Goal: Task Accomplishment & Management: Manage account settings

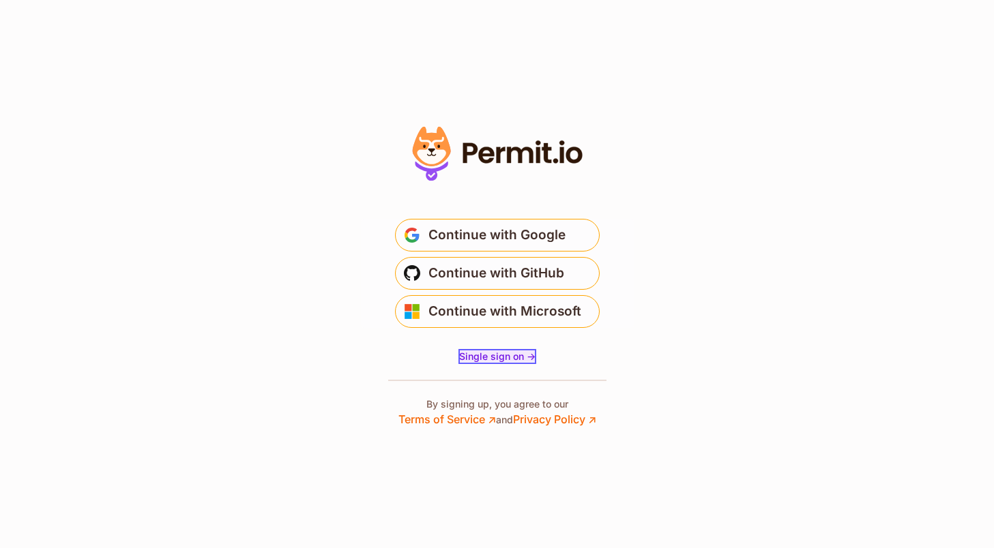
click at [522, 357] on span "Single sign on ->" at bounding box center [497, 357] width 76 height 12
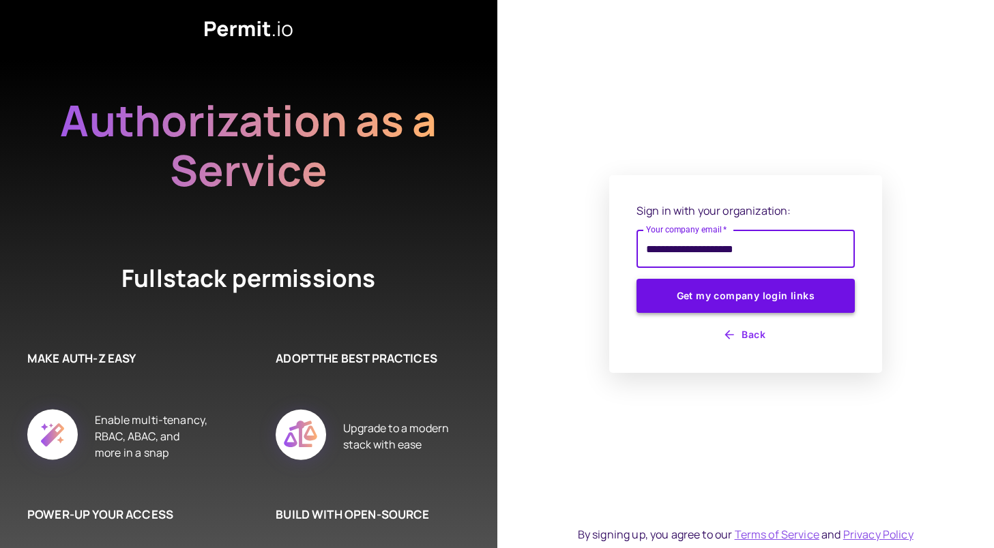
type input "**********"
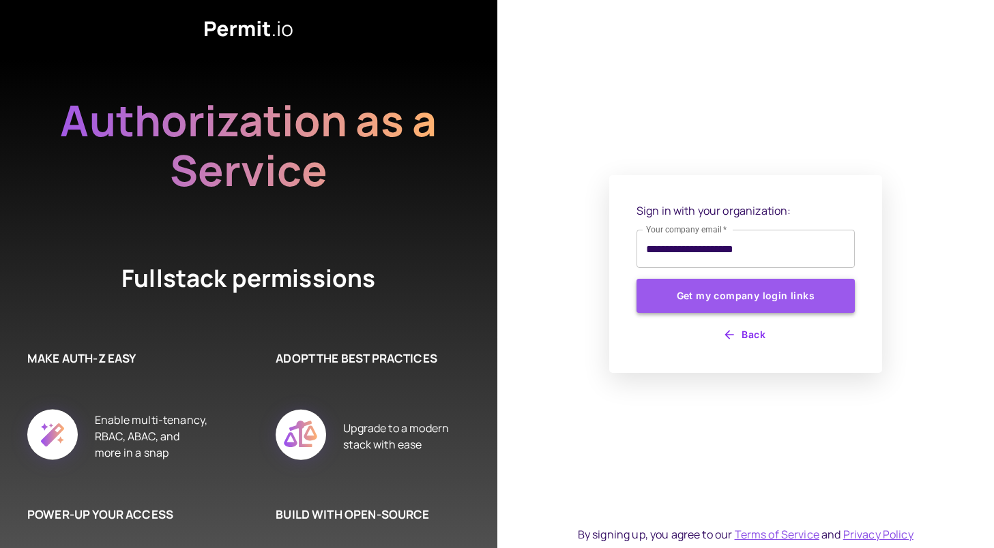
click at [696, 304] on button "Get my company login links" at bounding box center [745, 296] width 218 height 34
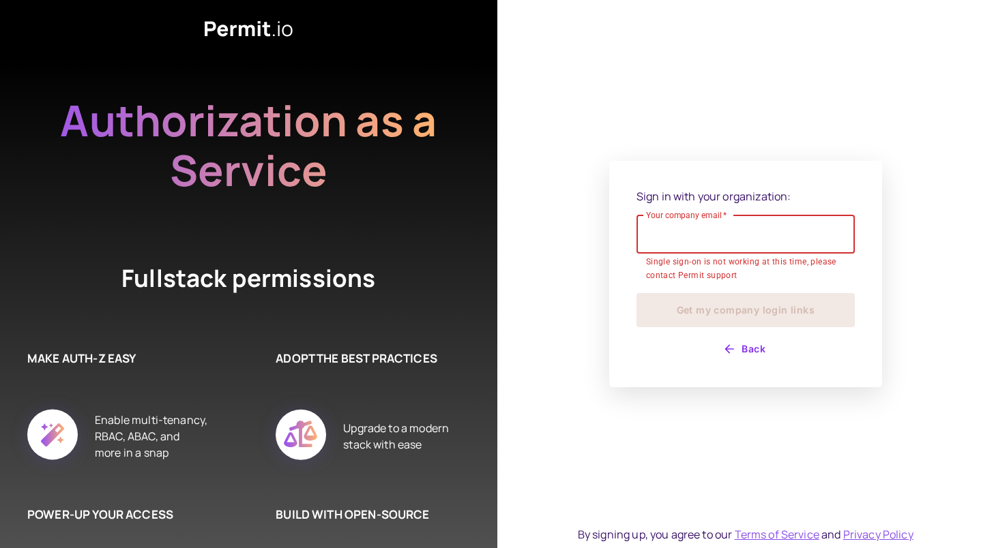
click at [735, 338] on button "Back" at bounding box center [745, 349] width 218 height 22
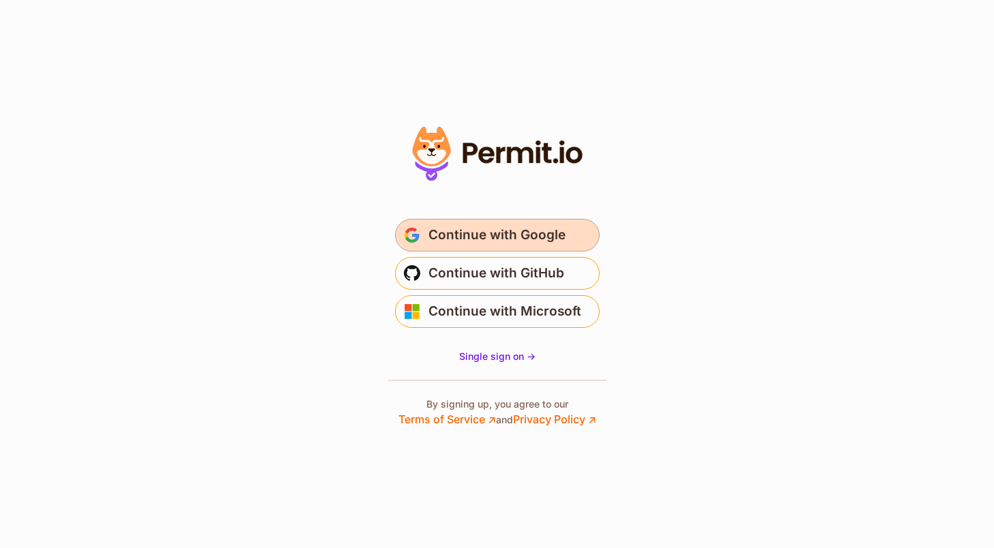
click at [484, 229] on span "Continue with Google" at bounding box center [496, 235] width 137 height 22
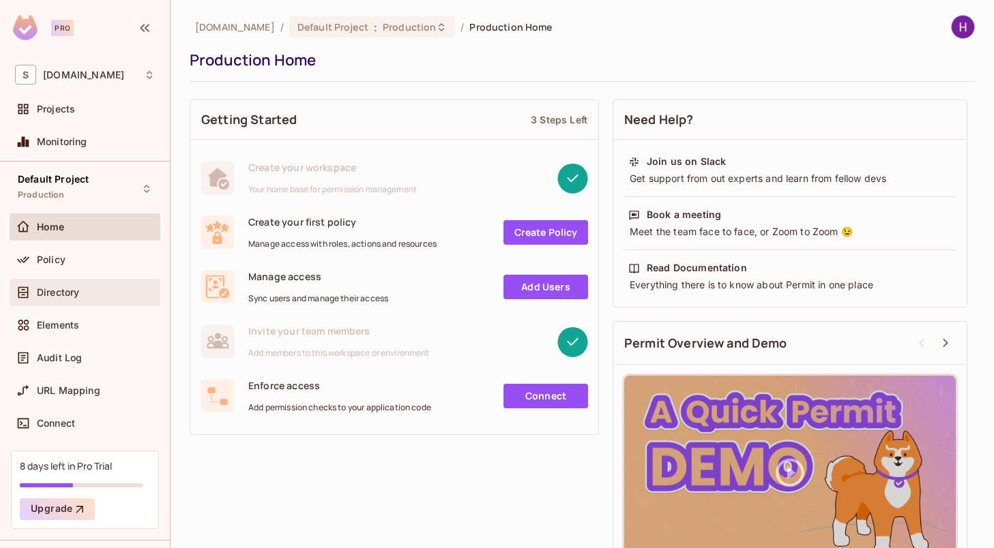
click at [74, 295] on span "Directory" at bounding box center [58, 292] width 42 height 11
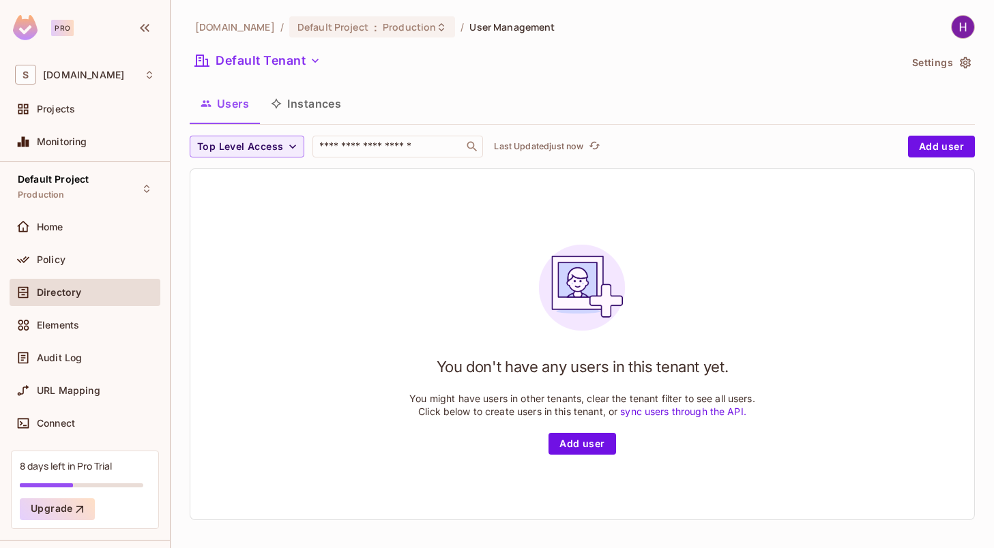
click at [316, 103] on button "Instances" at bounding box center [306, 104] width 92 height 34
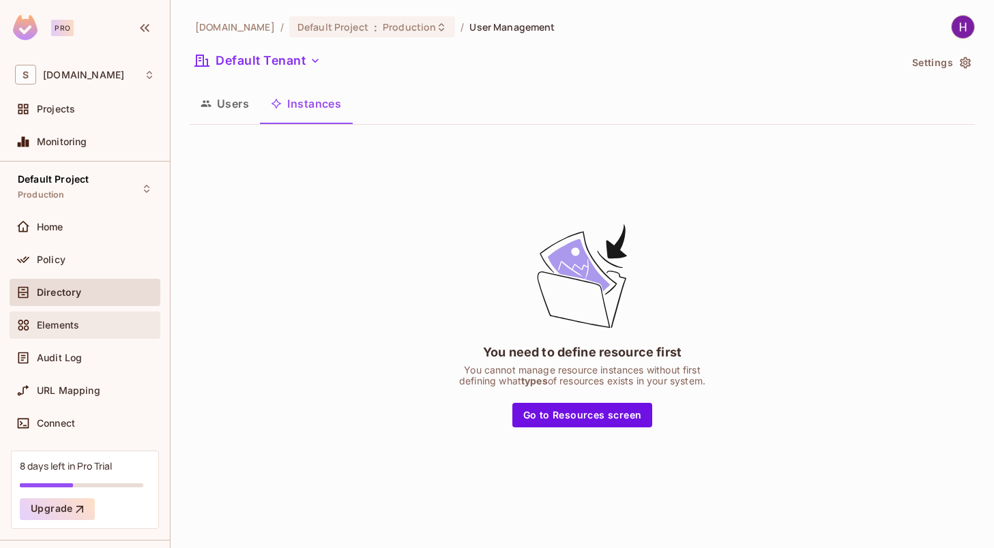
click at [63, 325] on span "Elements" at bounding box center [58, 325] width 42 height 11
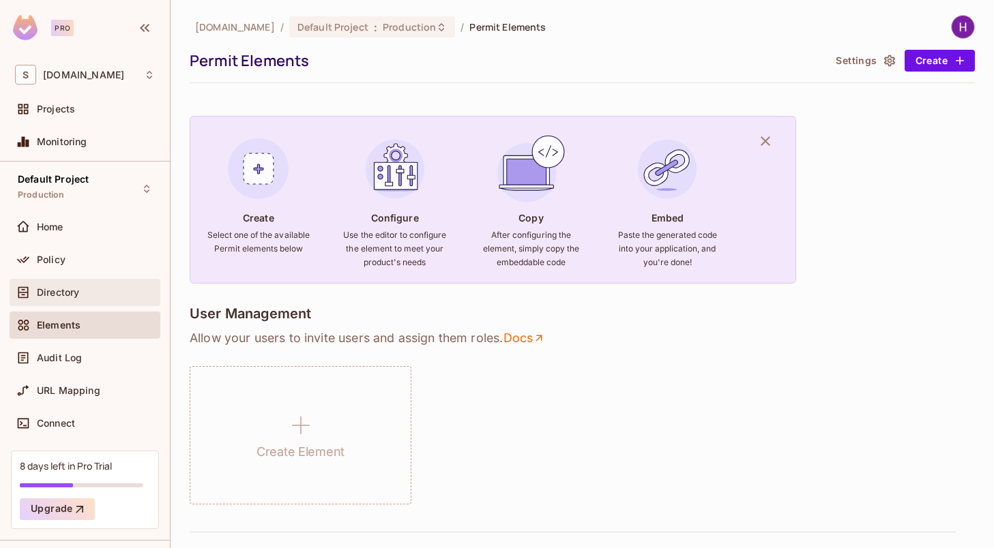
click at [60, 300] on div "Directory" at bounding box center [85, 292] width 140 height 16
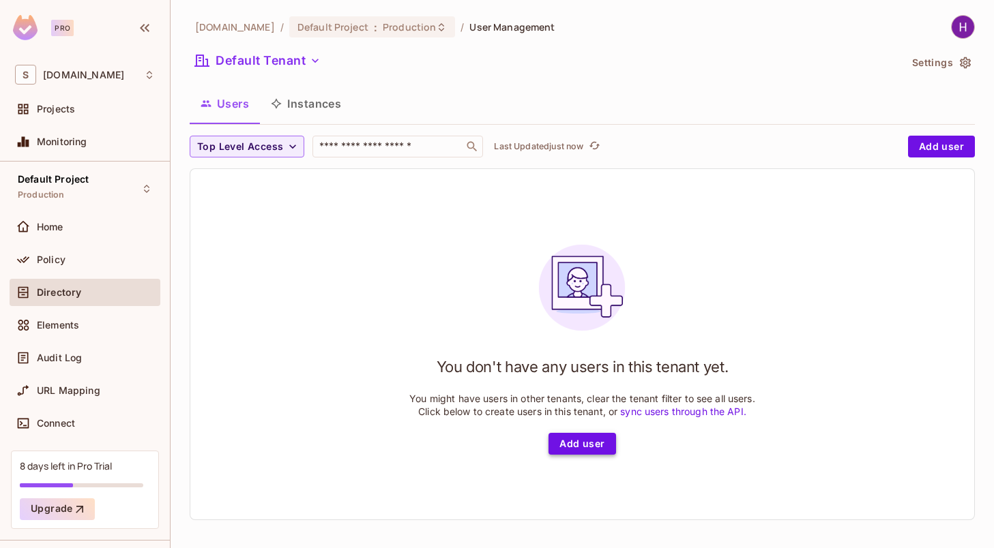
click at [581, 448] on button "Add user" at bounding box center [581, 444] width 67 height 22
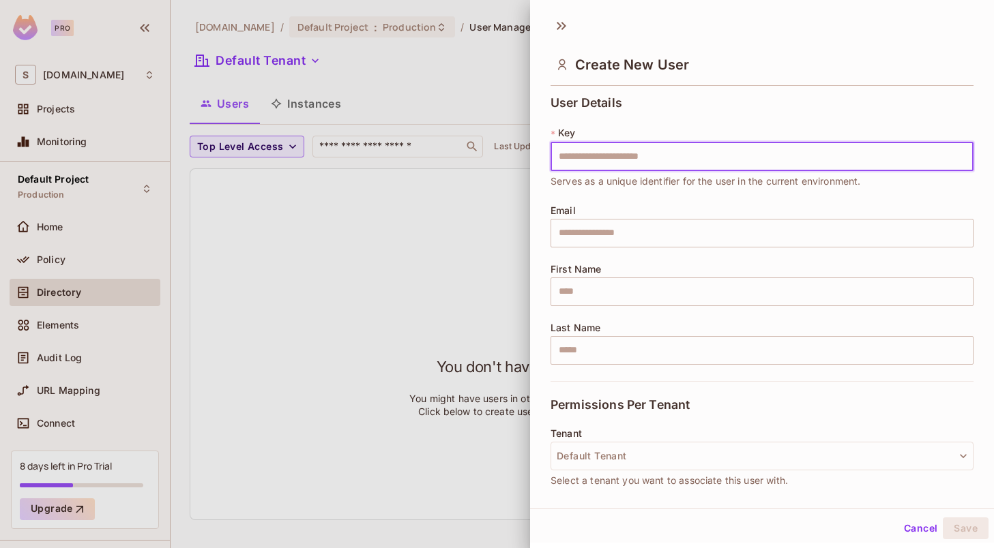
click at [429, 404] on div at bounding box center [497, 274] width 994 height 548
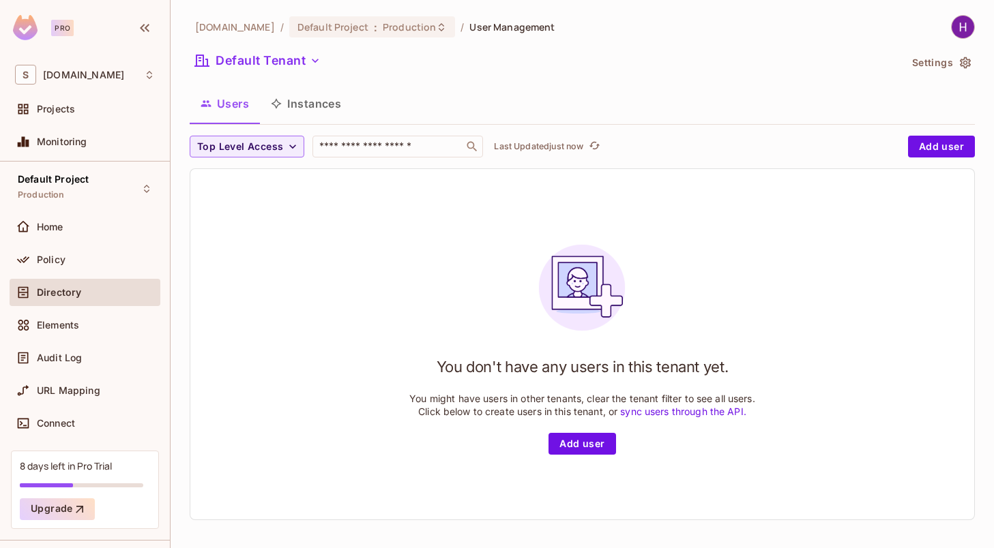
click at [323, 100] on button "Instances" at bounding box center [306, 104] width 92 height 34
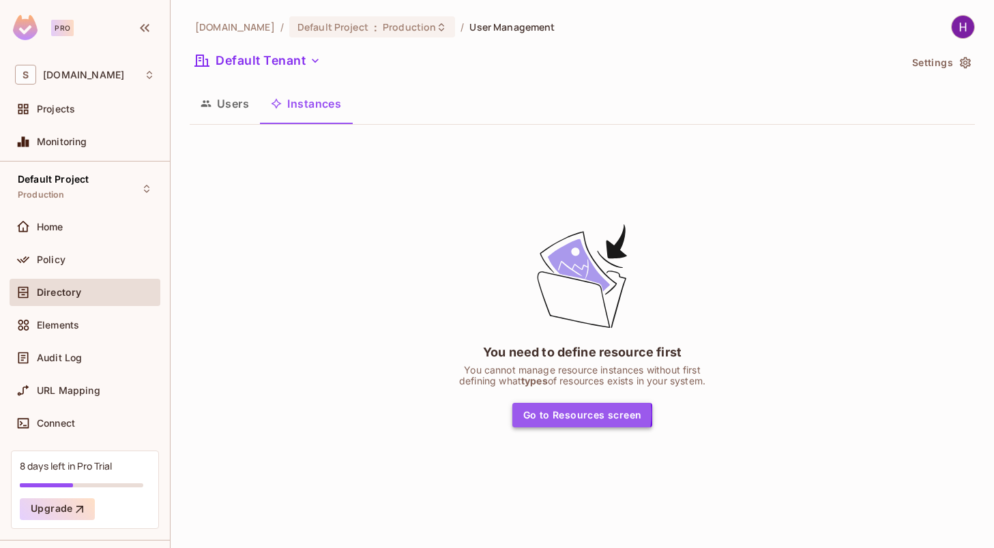
click at [574, 414] on button "Go to Resources screen" at bounding box center [582, 415] width 141 height 25
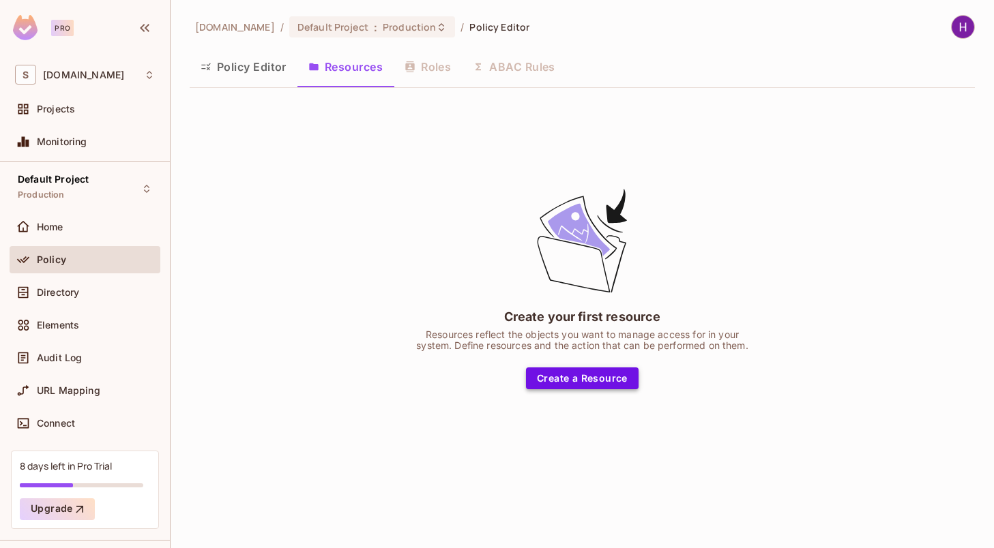
click at [598, 379] on button "Create a Resource" at bounding box center [582, 379] width 113 height 22
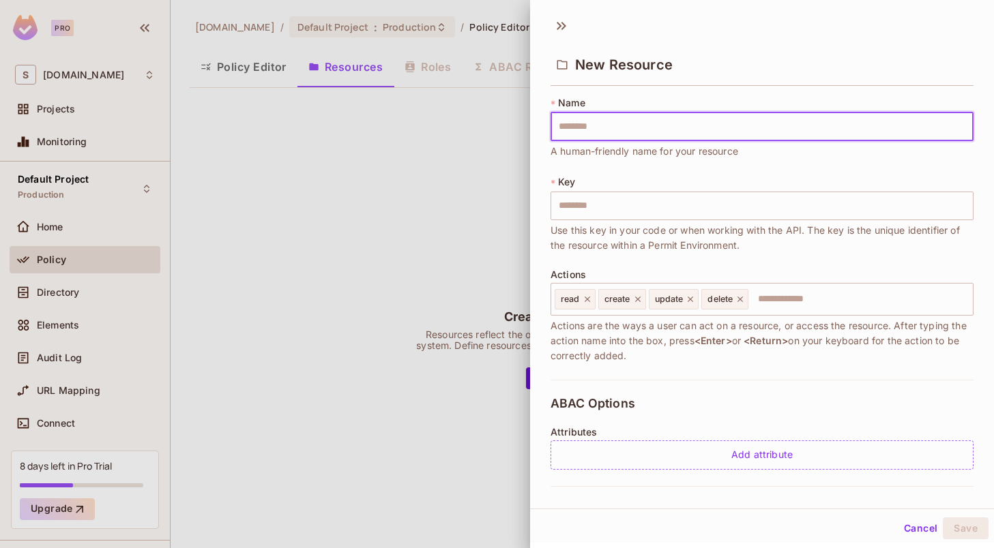
click at [461, 145] on div at bounding box center [497, 274] width 994 height 548
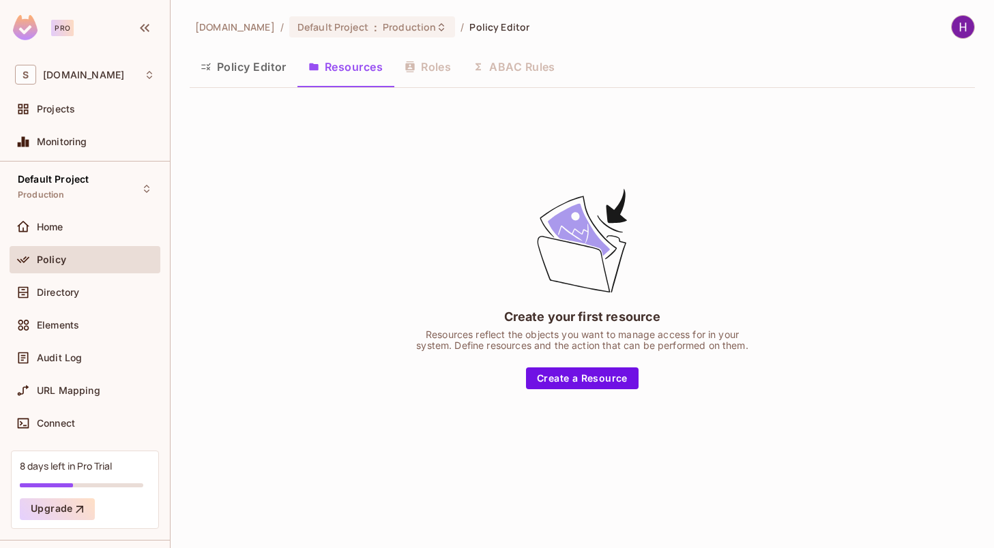
click at [426, 65] on div "Policy Editor Resources Roles ABAC Rules" at bounding box center [582, 67] width 785 height 34
